Goal: Find specific page/section: Find specific page/section

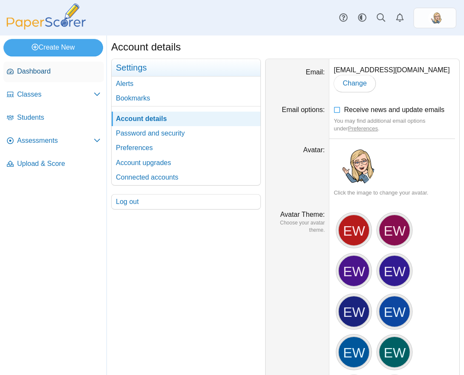
click at [24, 71] on span "Dashboard" at bounding box center [58, 71] width 83 height 9
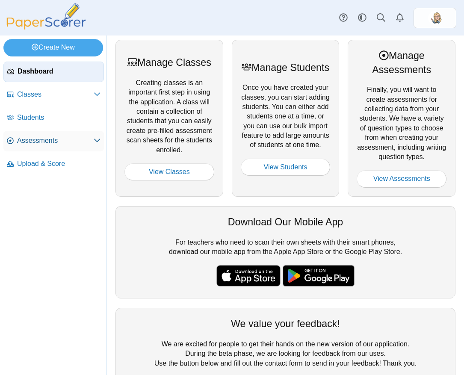
click at [48, 137] on span "Assessments" at bounding box center [55, 140] width 77 height 9
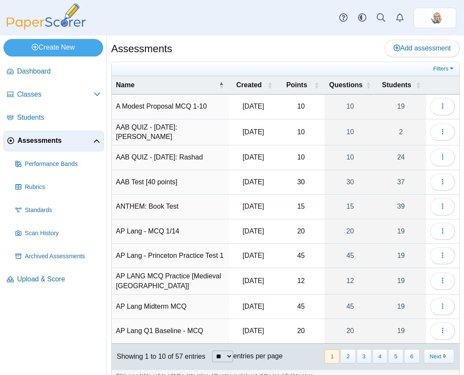
click at [182, 55] on div "Assessments Add assessment" at bounding box center [285, 49] width 349 height 19
click at [281, 43] on div "Assessments Add assessment" at bounding box center [285, 49] width 349 height 19
